Goal: Information Seeking & Learning: Learn about a topic

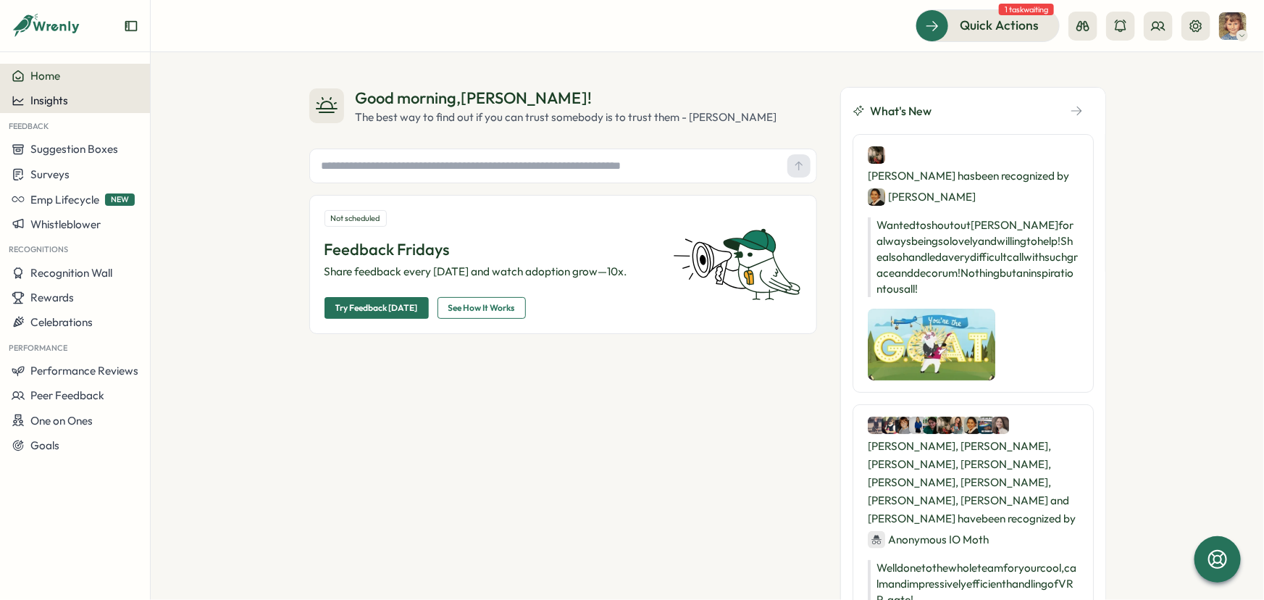
click at [56, 97] on span "Insights" at bounding box center [49, 100] width 38 height 14
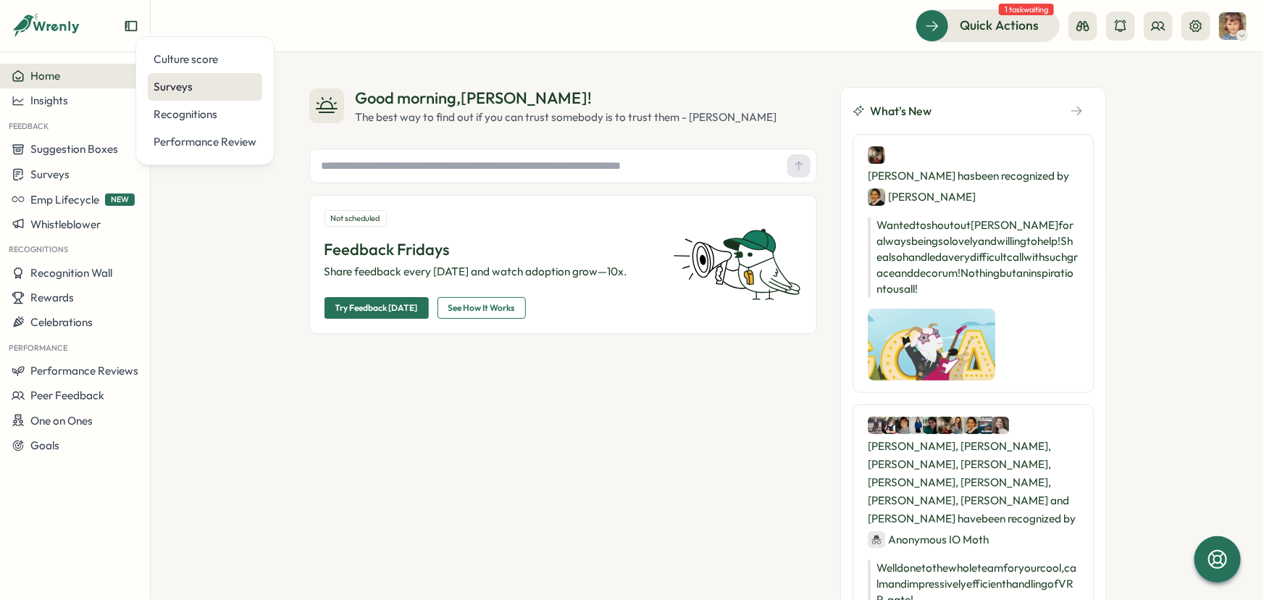
click at [166, 79] on div "Surveys" at bounding box center [205, 87] width 103 height 16
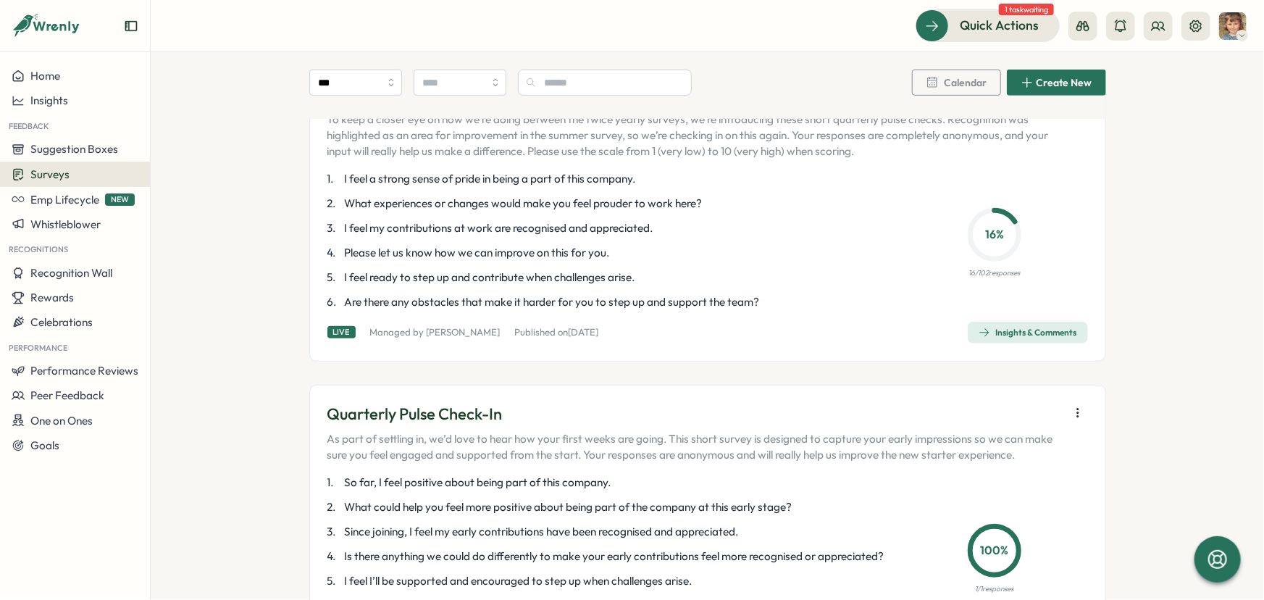
scroll to position [461, 0]
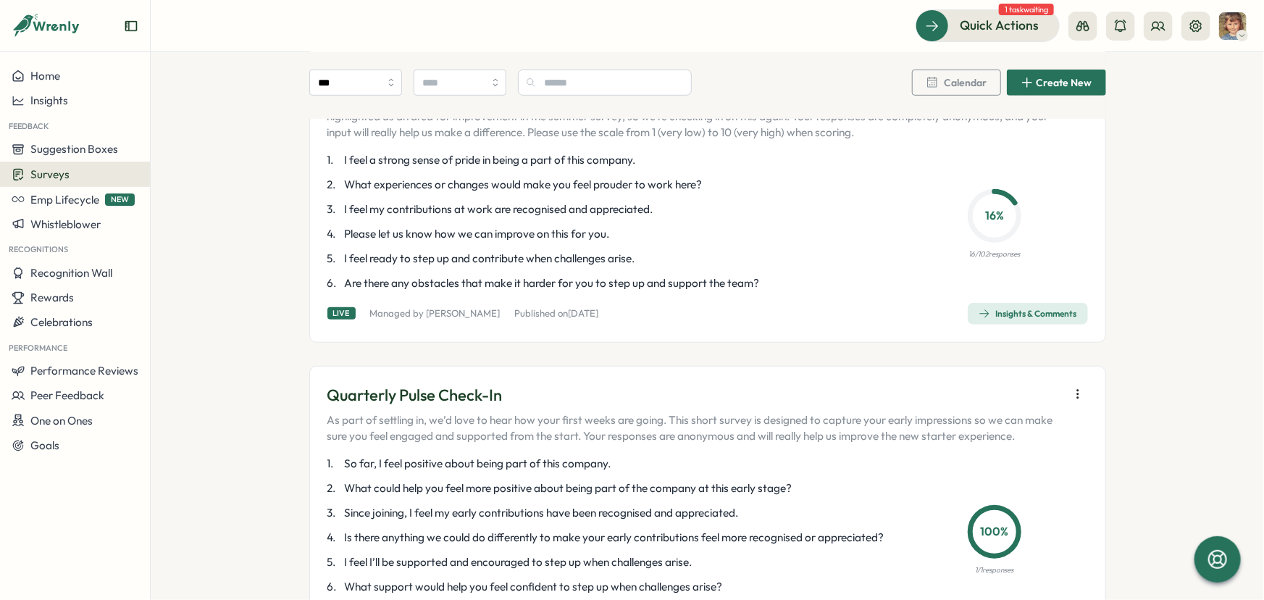
click at [1005, 324] on span "Insights & Comments" at bounding box center [1027, 313] width 98 height 20
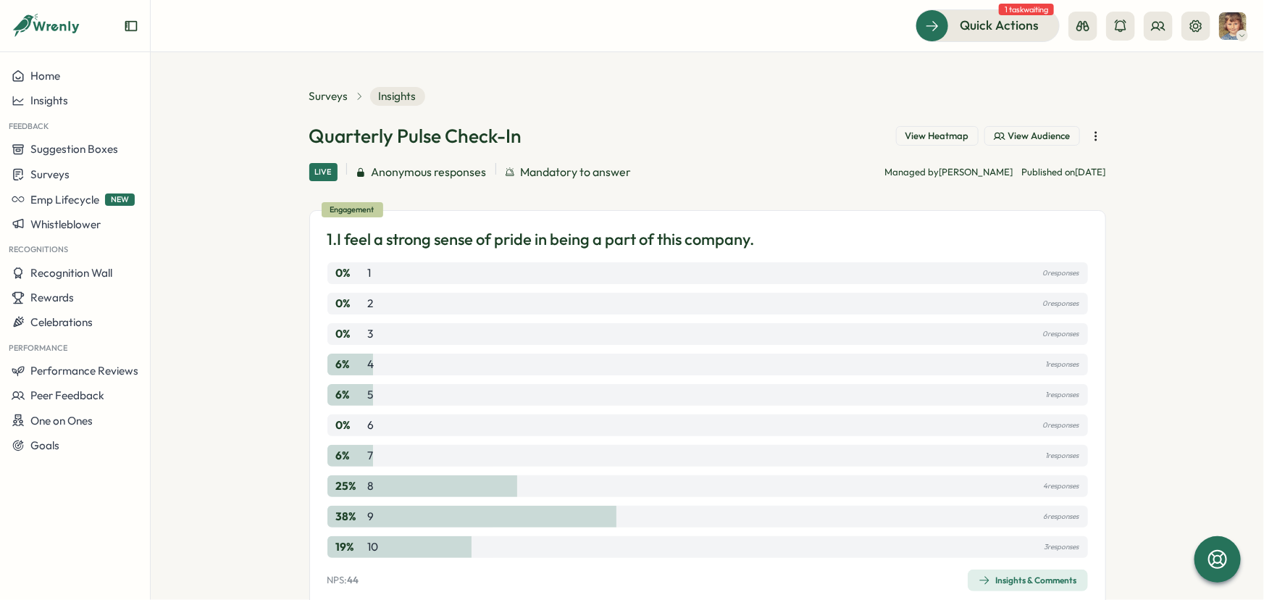
click at [949, 138] on span "View Heatmap" at bounding box center [937, 136] width 64 height 13
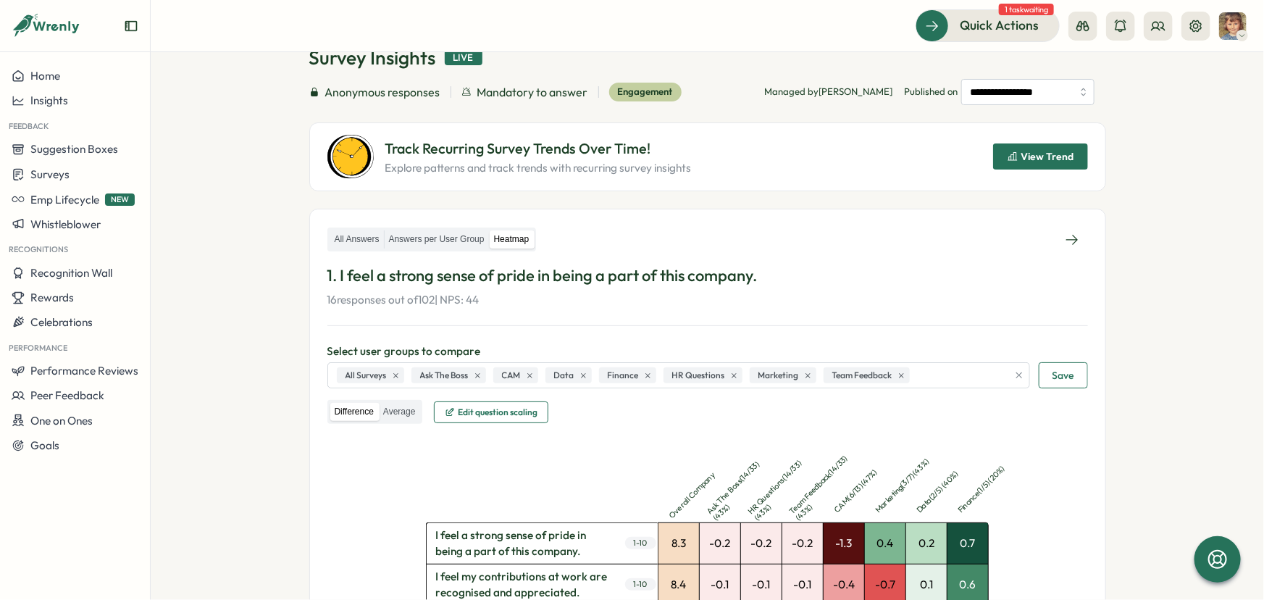
scroll to position [197, 0]
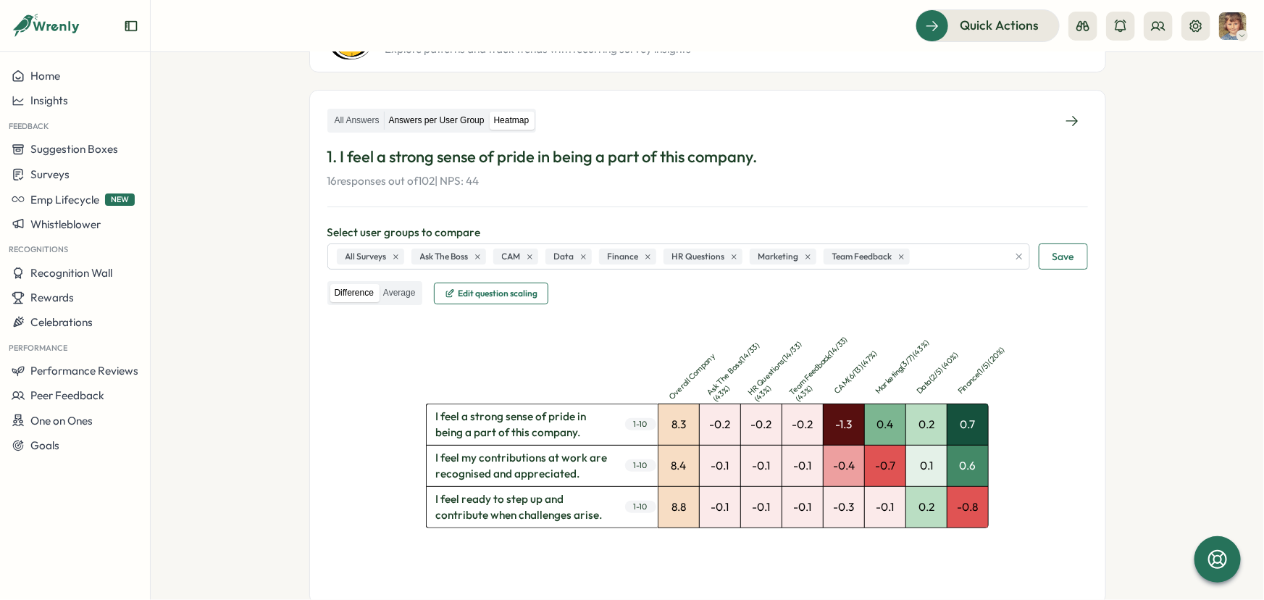
click at [409, 122] on label "Answers per User Group" at bounding box center [437, 121] width 104 height 18
